Goal: Information Seeking & Learning: Learn about a topic

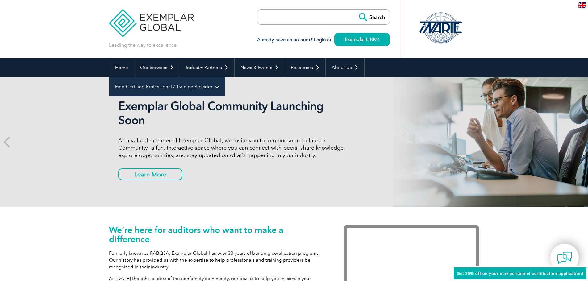
click at [225, 77] on link "Find Certified Professional / Training Provider" at bounding box center [166, 86] width 115 height 19
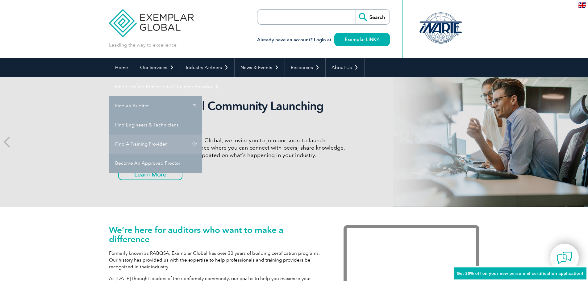
click at [202, 135] on link "Find A Training Provider" at bounding box center [155, 144] width 93 height 19
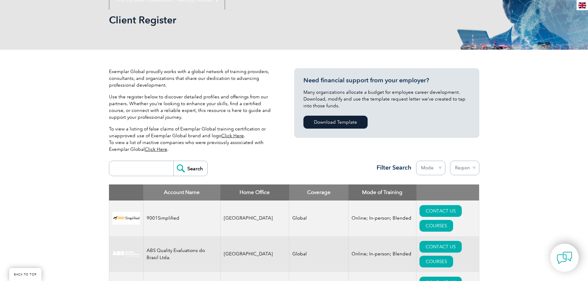
scroll to position [185, 0]
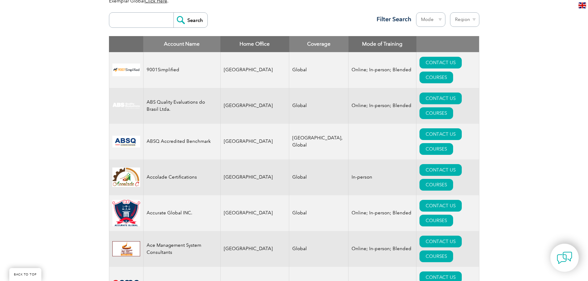
scroll to position [247, 0]
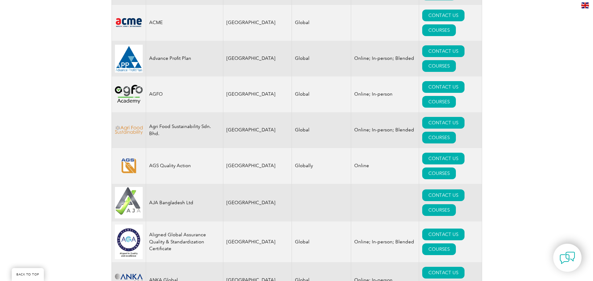
scroll to position [525, 0]
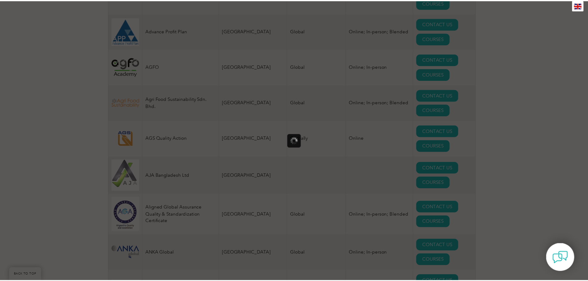
scroll to position [0, 0]
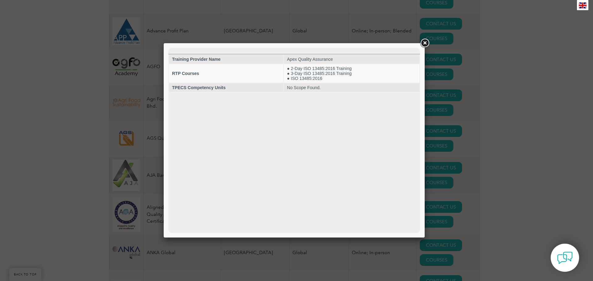
click at [48, 124] on div at bounding box center [296, 140] width 593 height 281
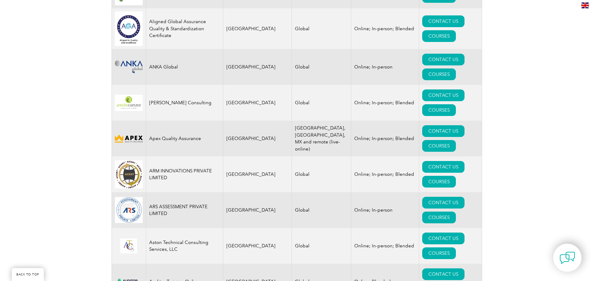
scroll to position [741, 0]
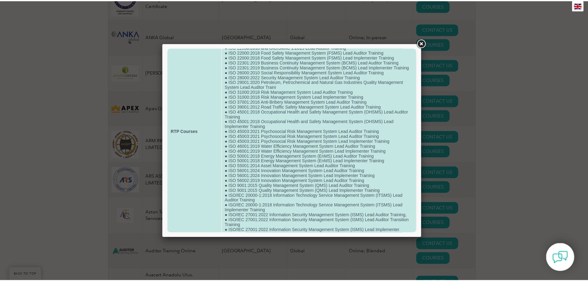
scroll to position [195, 0]
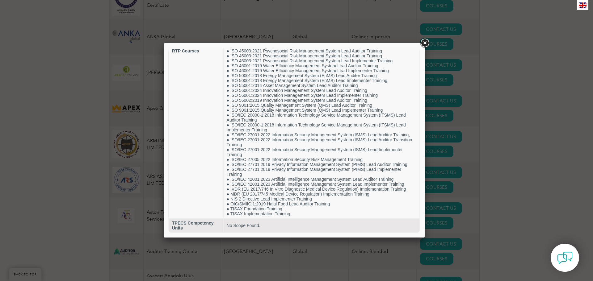
click at [92, 157] on div at bounding box center [296, 140] width 593 height 281
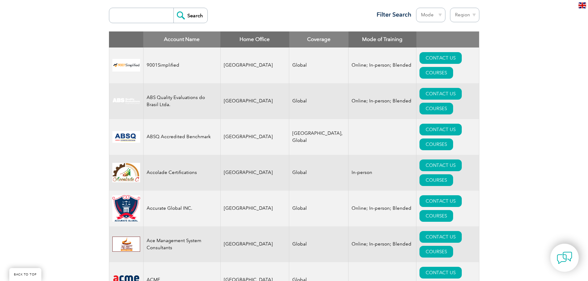
scroll to position [154, 0]
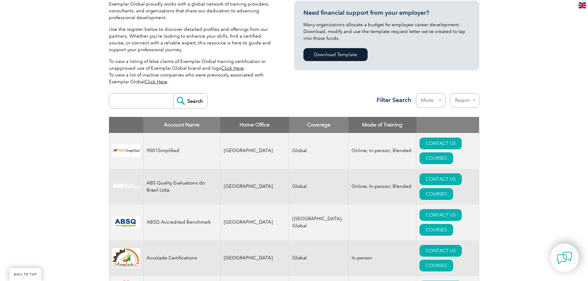
click at [438, 101] on select "Mode Online In-person Blended" at bounding box center [430, 100] width 29 height 15
click at [463, 99] on select "Region Australia Bahrain Bangladesh Brazil Canada Colombia Dominican Republic E…" at bounding box center [464, 100] width 29 height 15
click at [442, 98] on select "Mode Online In-person Blended" at bounding box center [430, 100] width 29 height 15
drag, startPoint x: 472, startPoint y: 98, endPoint x: 474, endPoint y: 107, distance: 9.1
click at [473, 98] on select "Region Australia Bahrain Bangladesh Brazil Canada Colombia Dominican Republic E…" at bounding box center [464, 100] width 29 height 15
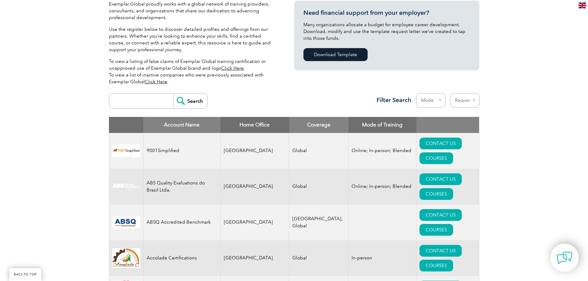
select select "[GEOGRAPHIC_DATA]"
click at [450, 93] on select "Region Australia Bahrain Bangladesh Brazil Canada Colombia Dominican Republic E…" at bounding box center [464, 100] width 29 height 15
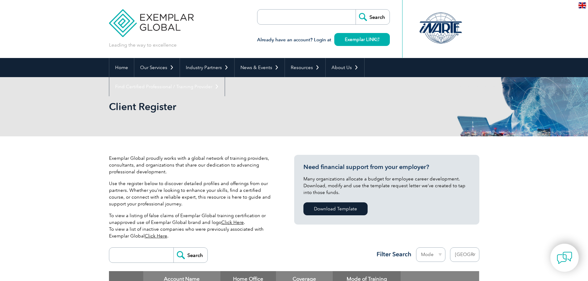
select select "[GEOGRAPHIC_DATA]"
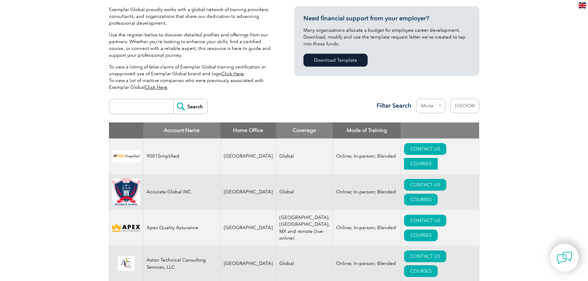
scroll to position [216, 0]
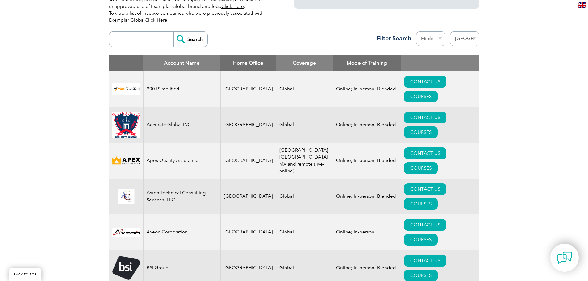
click at [423, 37] on select "Mode Online In-person Blended" at bounding box center [430, 38] width 29 height 15
click at [337, 32] on div "Search Region [GEOGRAPHIC_DATA] [GEOGRAPHIC_DATA] [GEOGRAPHIC_DATA] [GEOGRAPHIC…" at bounding box center [294, 41] width 370 height 27
drag, startPoint x: 41, startPoint y: 94, endPoint x: 52, endPoint y: 94, distance: 11.1
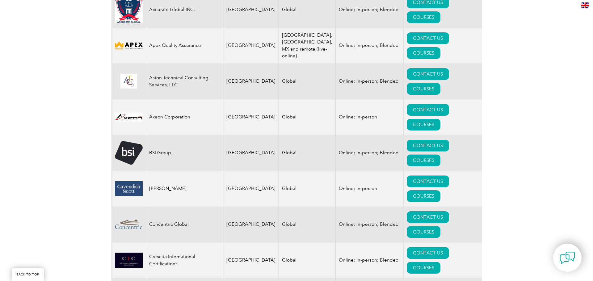
scroll to position [340, 0]
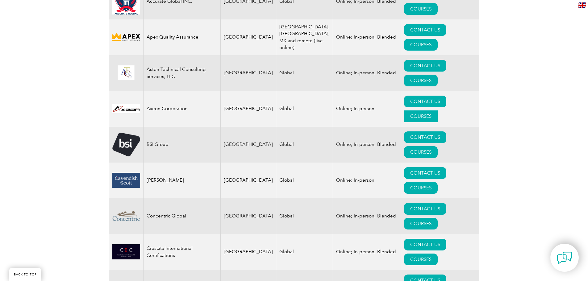
click at [438, 111] on link "COURSES" at bounding box center [421, 117] width 34 height 12
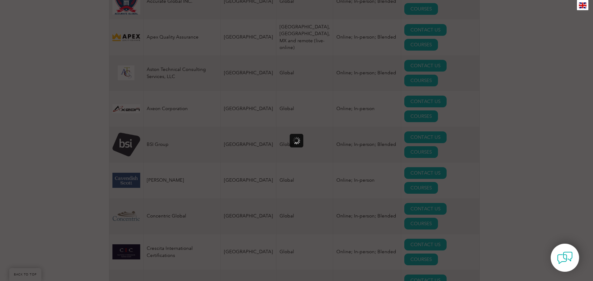
scroll to position [0, 0]
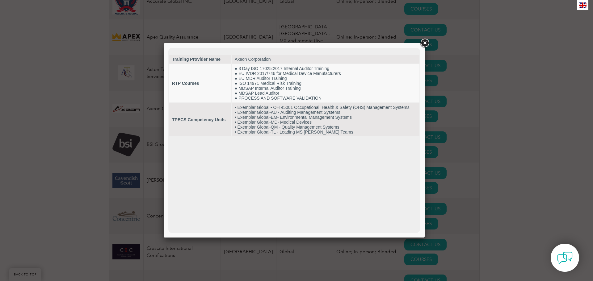
click at [19, 124] on div at bounding box center [296, 140] width 593 height 281
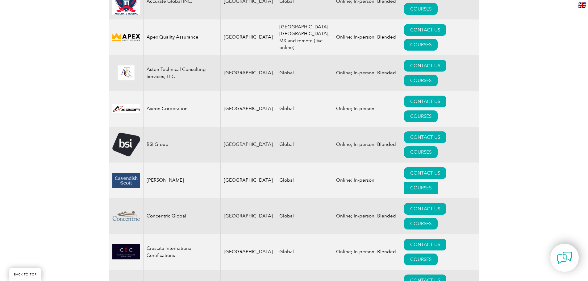
click at [436, 182] on link "COURSES" at bounding box center [421, 188] width 34 height 12
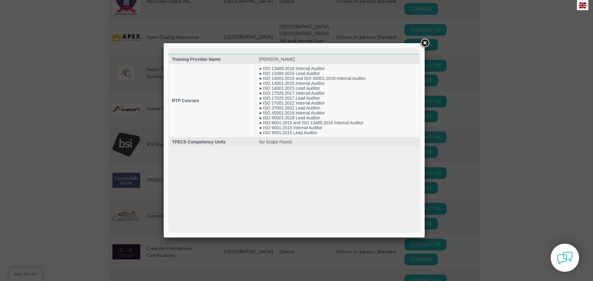
click at [66, 137] on div at bounding box center [296, 140] width 593 height 281
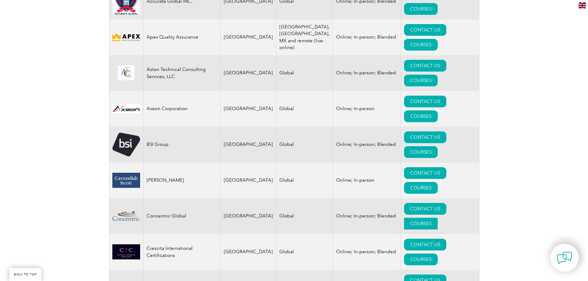
click at [438, 218] on link "COURSES" at bounding box center [421, 224] width 34 height 12
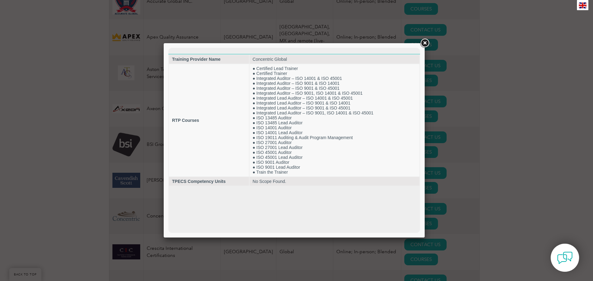
click at [73, 148] on div at bounding box center [296, 140] width 593 height 281
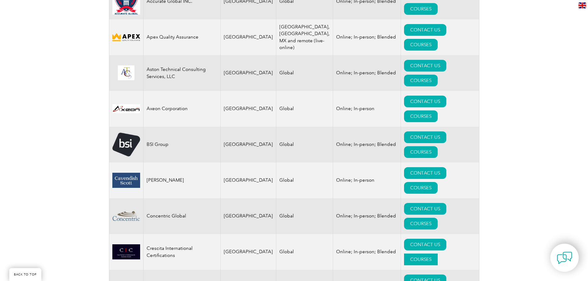
click at [432, 254] on link "COURSES" at bounding box center [421, 260] width 34 height 12
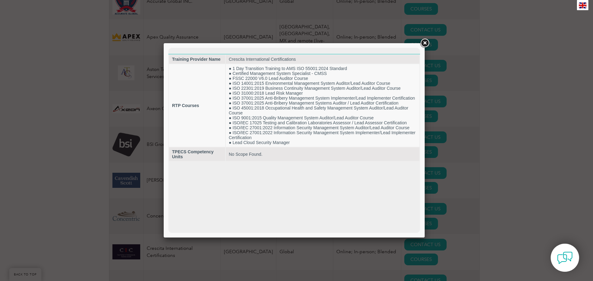
click at [54, 153] on div at bounding box center [296, 140] width 593 height 281
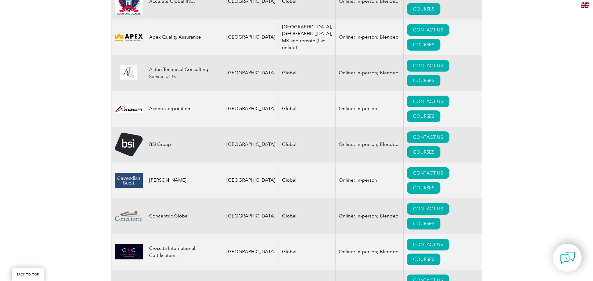
scroll to position [370, 0]
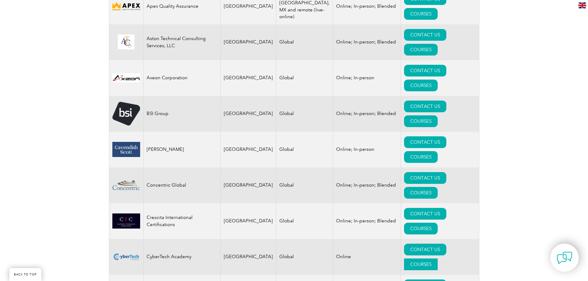
click at [438, 259] on link "COURSES" at bounding box center [421, 265] width 34 height 12
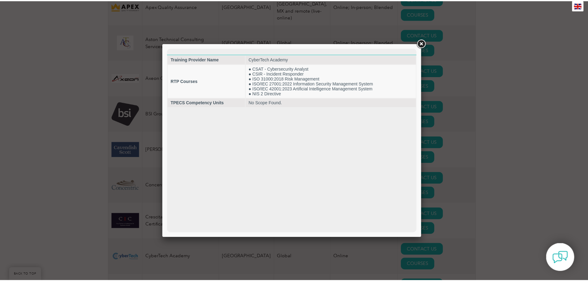
scroll to position [0, 0]
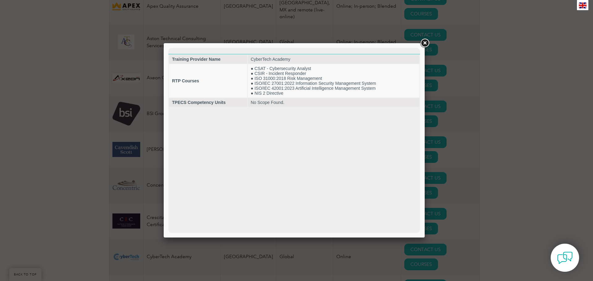
click at [58, 145] on div at bounding box center [296, 140] width 593 height 281
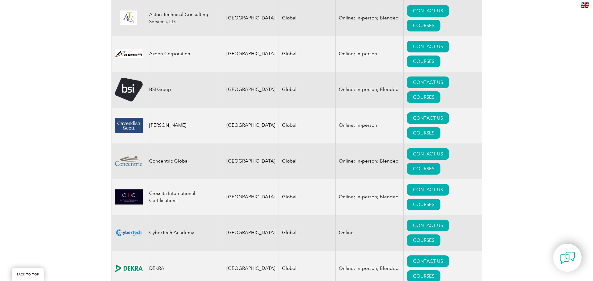
scroll to position [432, 0]
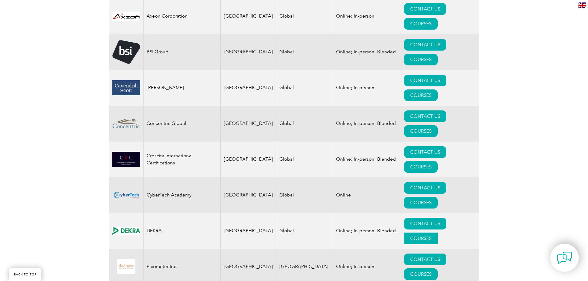
click at [438, 233] on link "COURSES" at bounding box center [421, 239] width 34 height 12
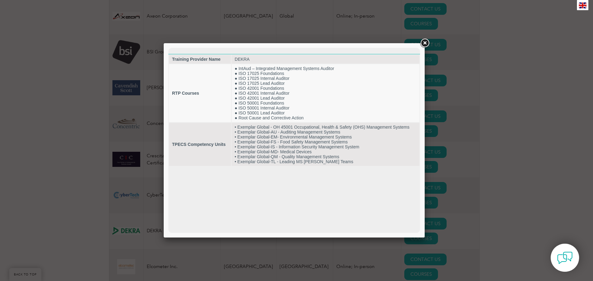
scroll to position [0, 0]
click at [33, 134] on div at bounding box center [296, 140] width 593 height 281
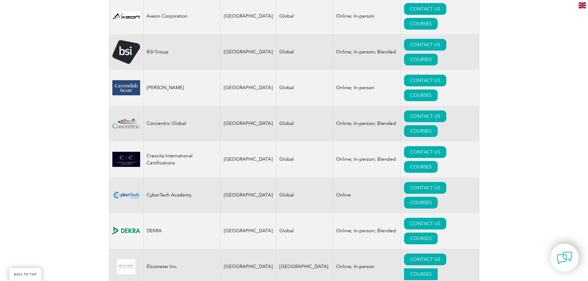
click at [434, 269] on link "COURSES" at bounding box center [421, 275] width 34 height 12
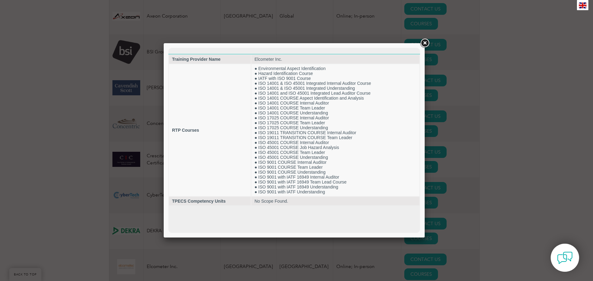
click at [59, 136] on div at bounding box center [296, 140] width 593 height 281
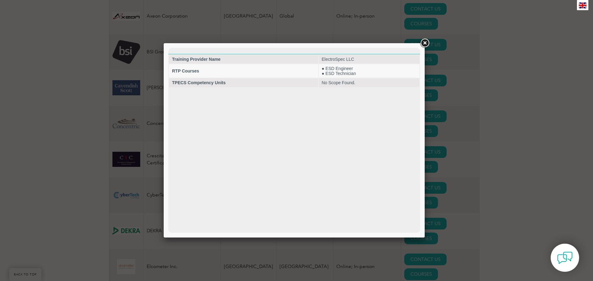
click at [69, 141] on div at bounding box center [296, 140] width 593 height 281
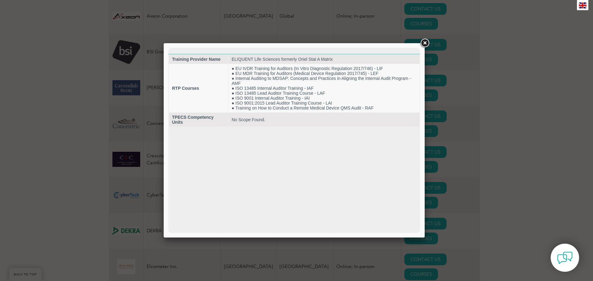
click at [94, 164] on div at bounding box center [296, 140] width 593 height 281
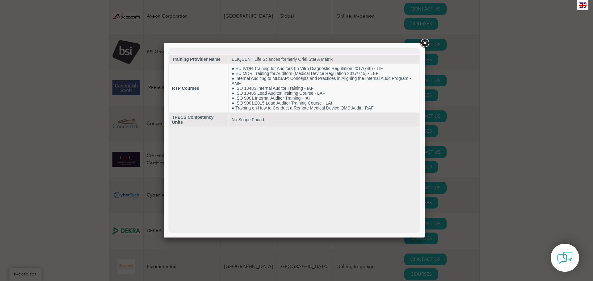
click at [84, 158] on div at bounding box center [296, 140] width 593 height 281
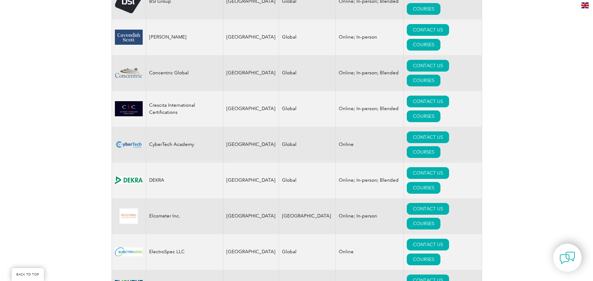
scroll to position [494, 0]
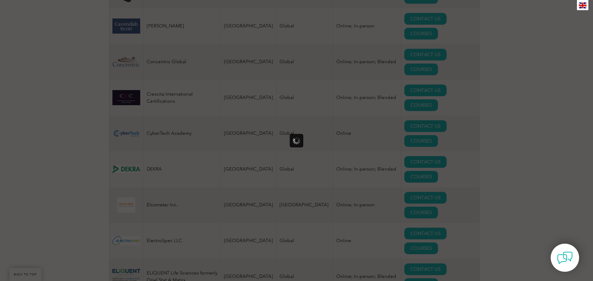
scroll to position [0, 0]
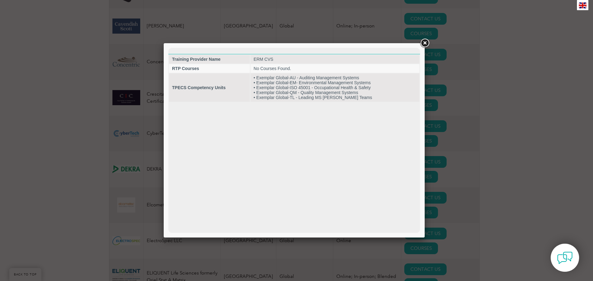
click at [74, 127] on div at bounding box center [296, 140] width 593 height 281
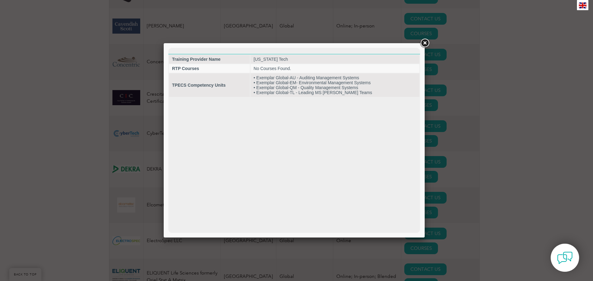
click at [79, 148] on div at bounding box center [296, 140] width 593 height 281
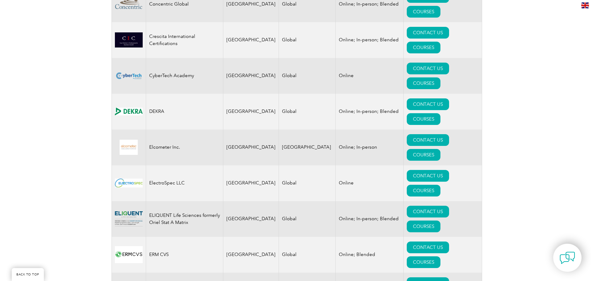
scroll to position [556, 0]
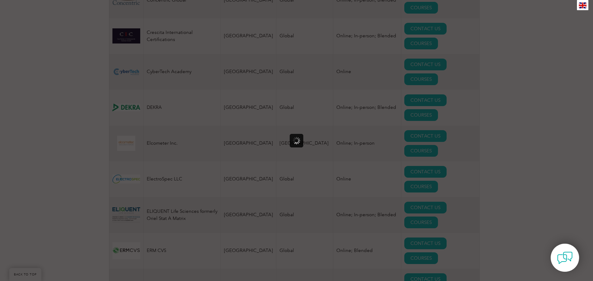
scroll to position [0, 0]
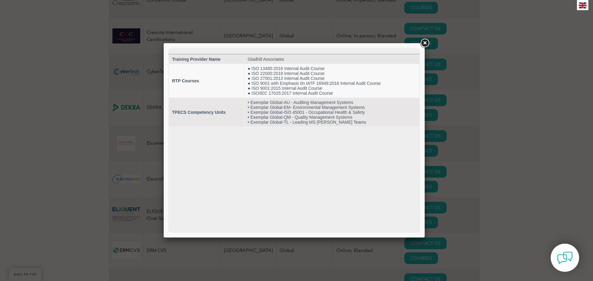
click at [74, 114] on div at bounding box center [296, 140] width 593 height 281
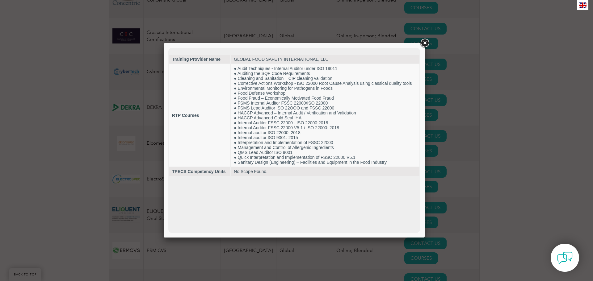
click at [88, 134] on div at bounding box center [296, 140] width 593 height 281
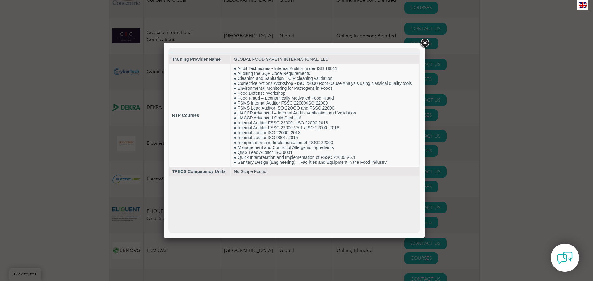
click at [88, 136] on div at bounding box center [296, 140] width 593 height 281
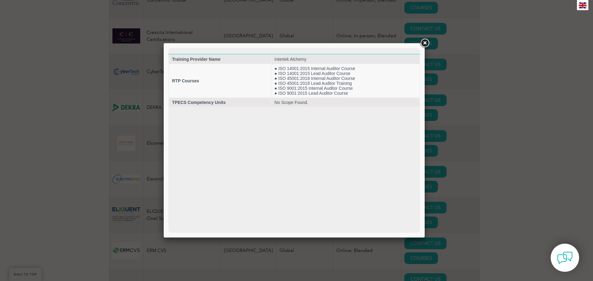
click at [40, 156] on div at bounding box center [296, 140] width 593 height 281
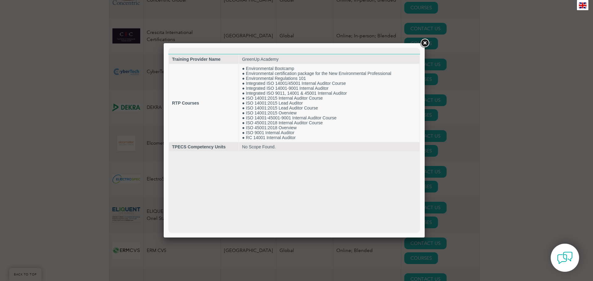
click at [44, 153] on div at bounding box center [296, 140] width 593 height 281
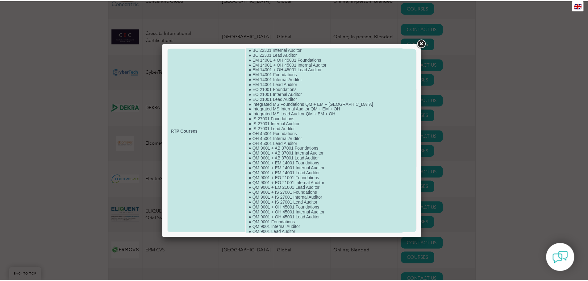
scroll to position [52, 0]
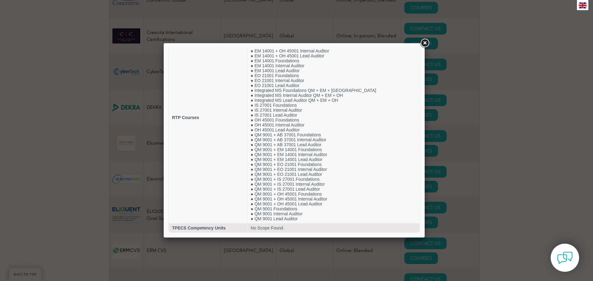
click at [64, 172] on div at bounding box center [296, 140] width 593 height 281
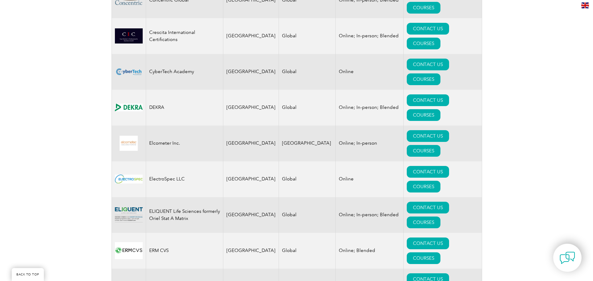
scroll to position [617, 0]
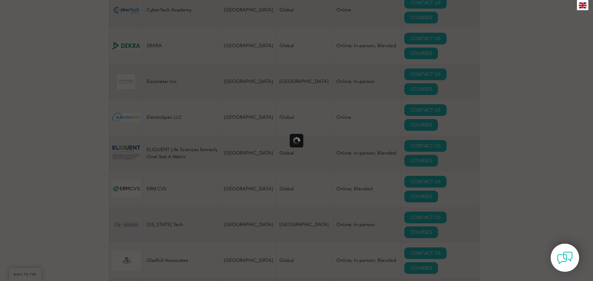
scroll to position [0, 0]
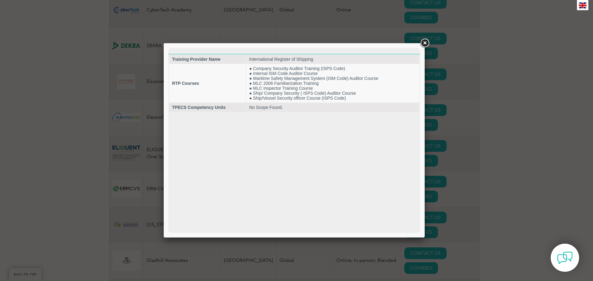
click at [42, 144] on div at bounding box center [296, 140] width 593 height 281
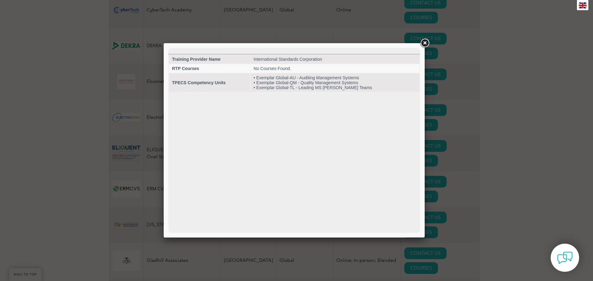
click at [66, 171] on div at bounding box center [296, 140] width 593 height 281
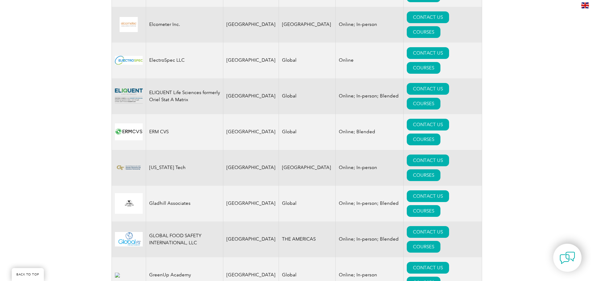
scroll to position [710, 0]
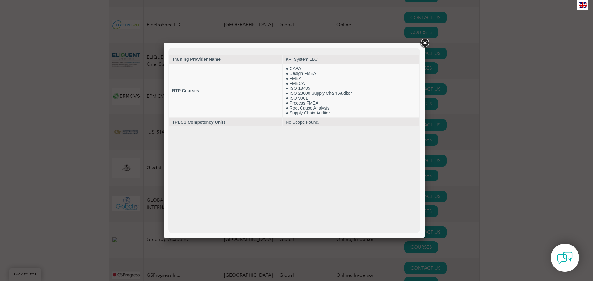
scroll to position [0, 0]
click at [75, 123] on div at bounding box center [296, 140] width 593 height 281
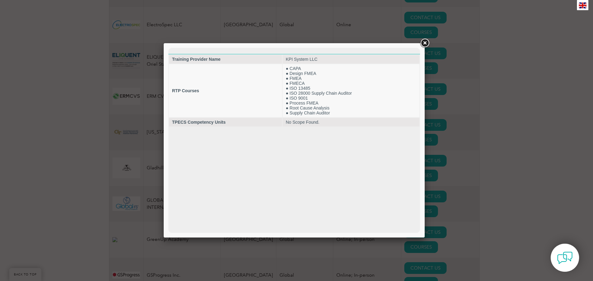
click at [85, 122] on div at bounding box center [296, 140] width 593 height 281
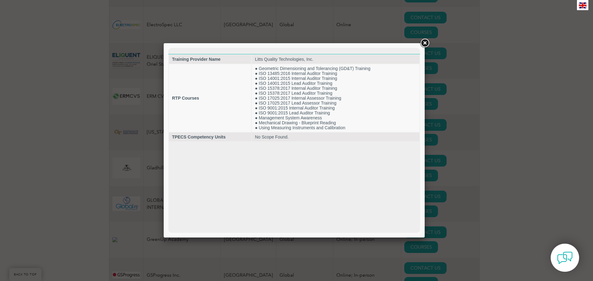
click at [80, 147] on div at bounding box center [296, 140] width 593 height 281
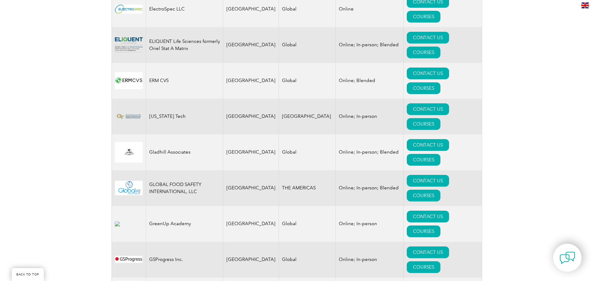
scroll to position [741, 0]
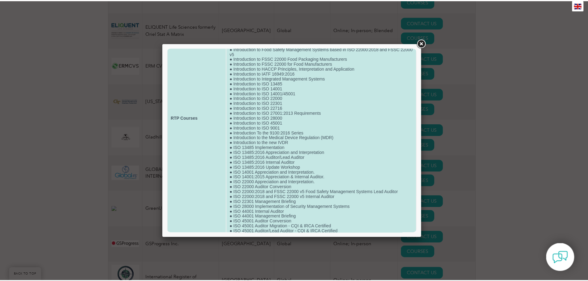
scroll to position [447, 0]
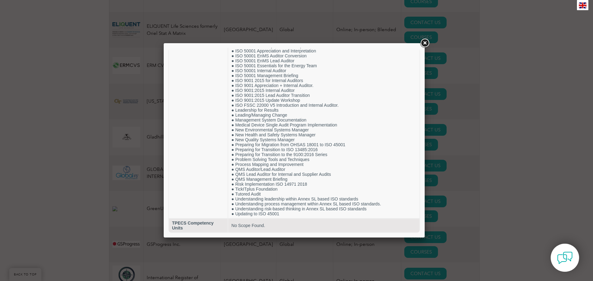
click at [75, 148] on div at bounding box center [296, 140] width 593 height 281
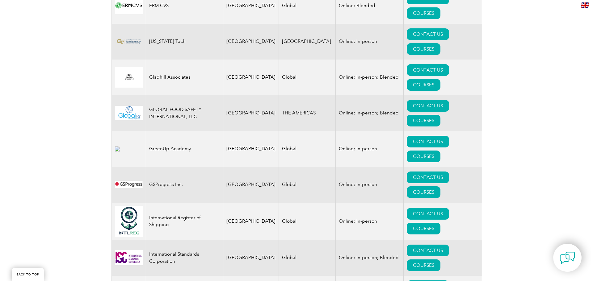
scroll to position [803, 0]
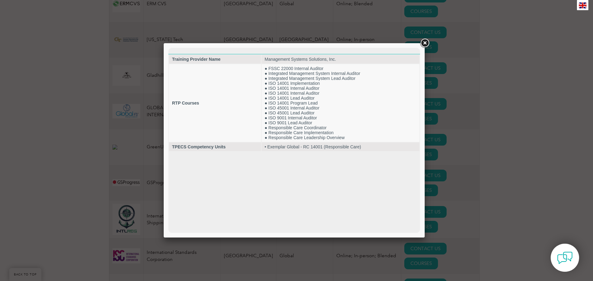
scroll to position [0, 0]
click at [69, 108] on div at bounding box center [296, 140] width 593 height 281
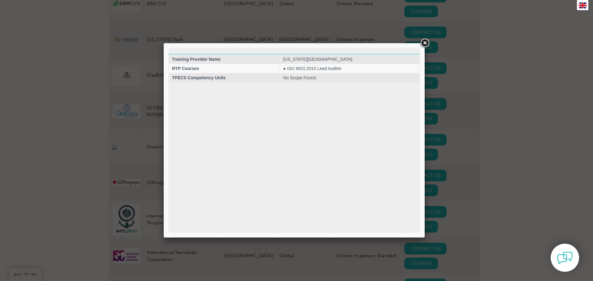
click at [71, 128] on div at bounding box center [296, 140] width 593 height 281
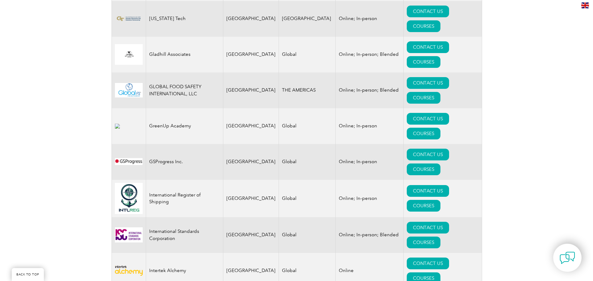
scroll to position [833, 0]
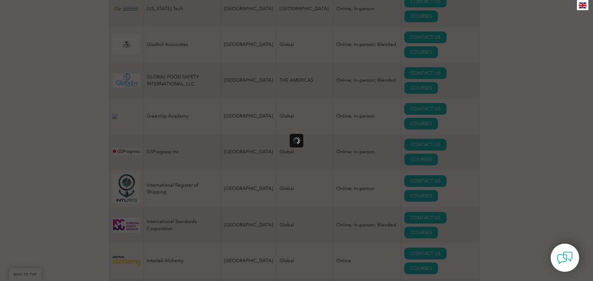
scroll to position [0, 0]
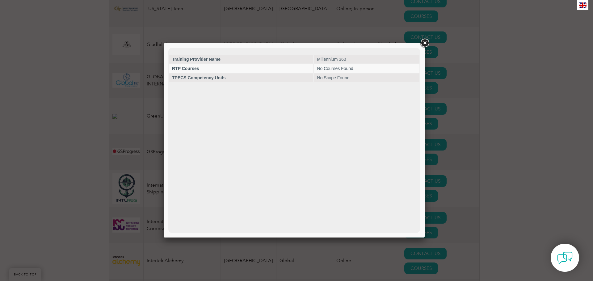
click at [81, 124] on div at bounding box center [296, 140] width 593 height 281
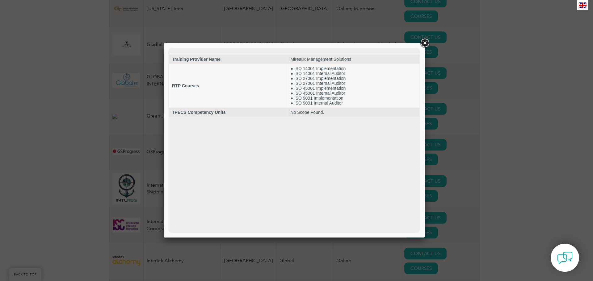
click at [67, 142] on div at bounding box center [296, 140] width 593 height 281
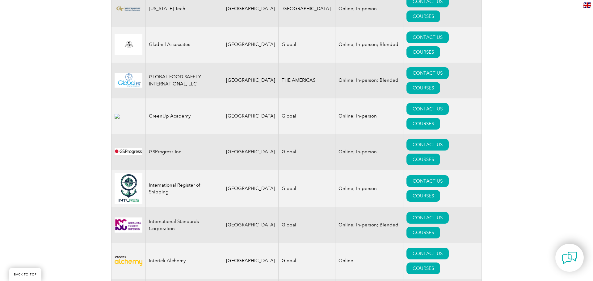
scroll to position [864, 0]
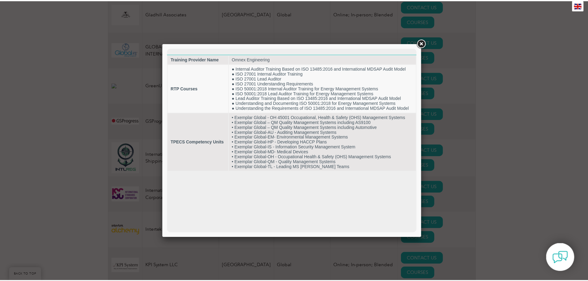
scroll to position [0, 0]
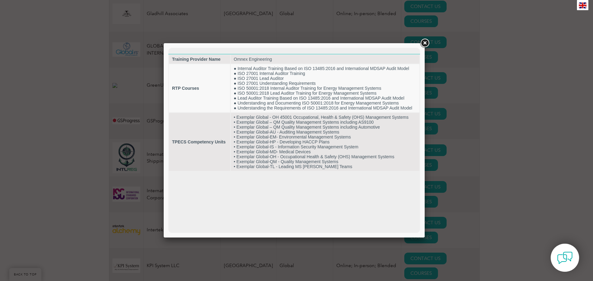
click at [81, 142] on div at bounding box center [296, 140] width 593 height 281
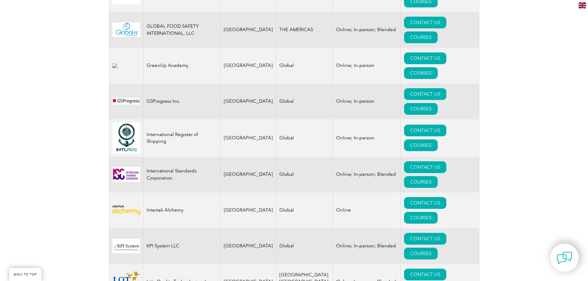
scroll to position [895, 0]
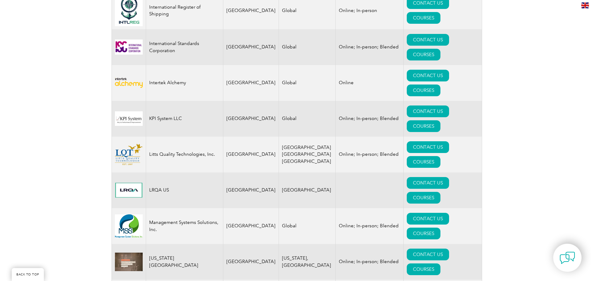
scroll to position [1019, 0]
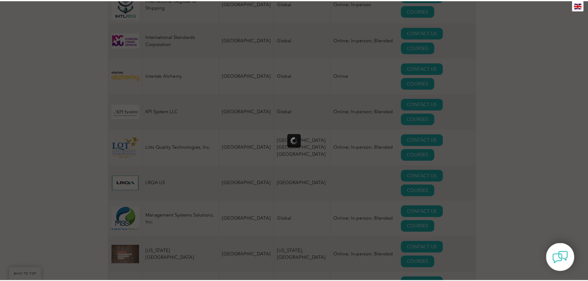
scroll to position [0, 0]
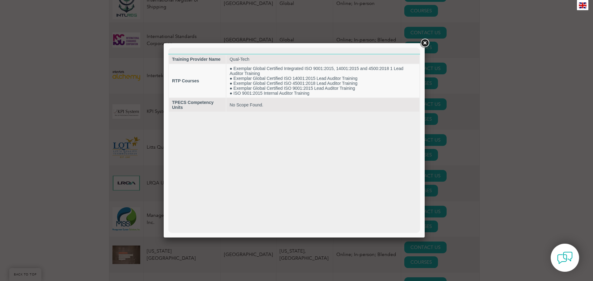
click at [70, 173] on div at bounding box center [296, 140] width 593 height 281
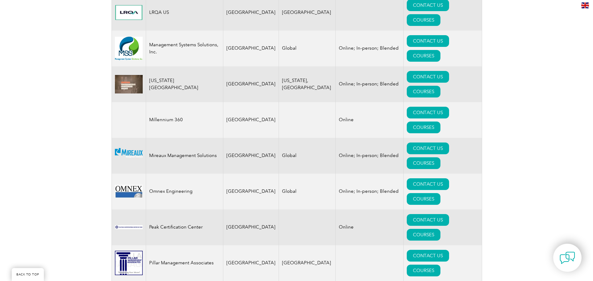
scroll to position [1204, 0]
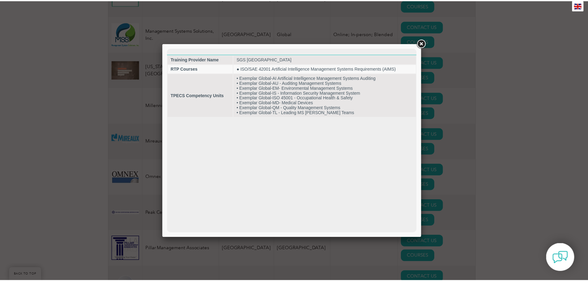
scroll to position [0, 0]
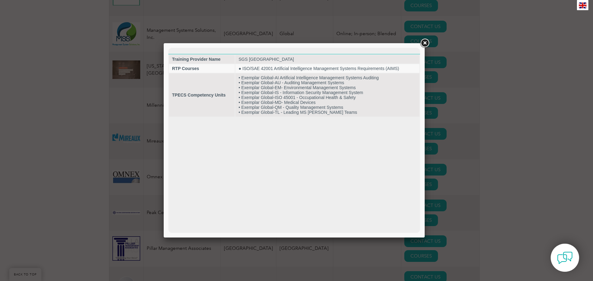
click at [67, 196] on div at bounding box center [296, 140] width 593 height 281
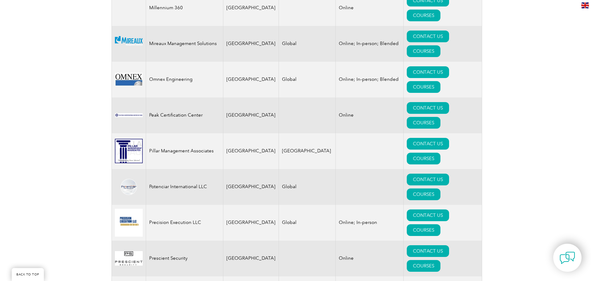
scroll to position [1327, 0]
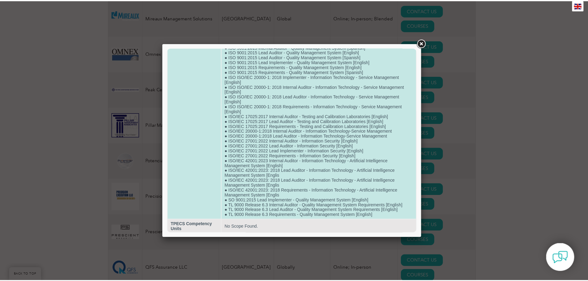
scroll to position [358, 0]
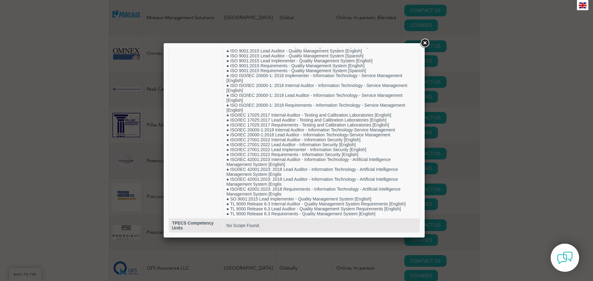
click at [37, 146] on div at bounding box center [296, 140] width 593 height 281
